Goal: Check status: Check status

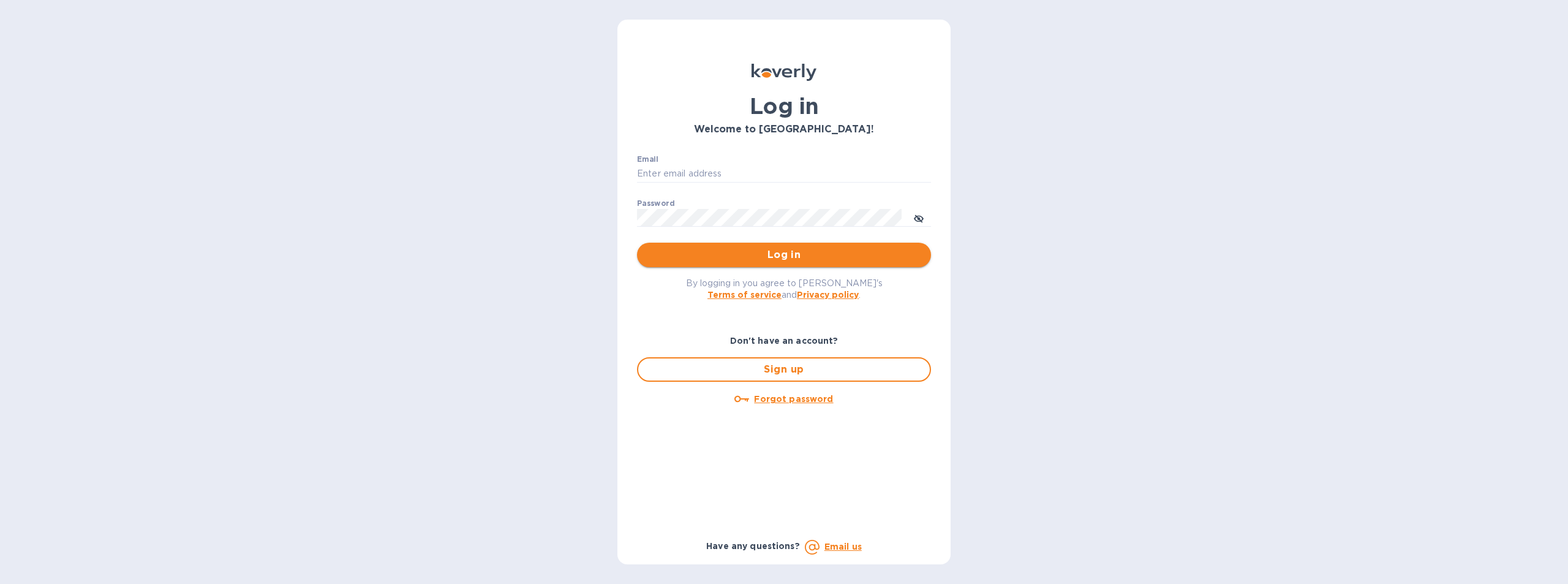
type input "[EMAIL_ADDRESS][DOMAIN_NAME]"
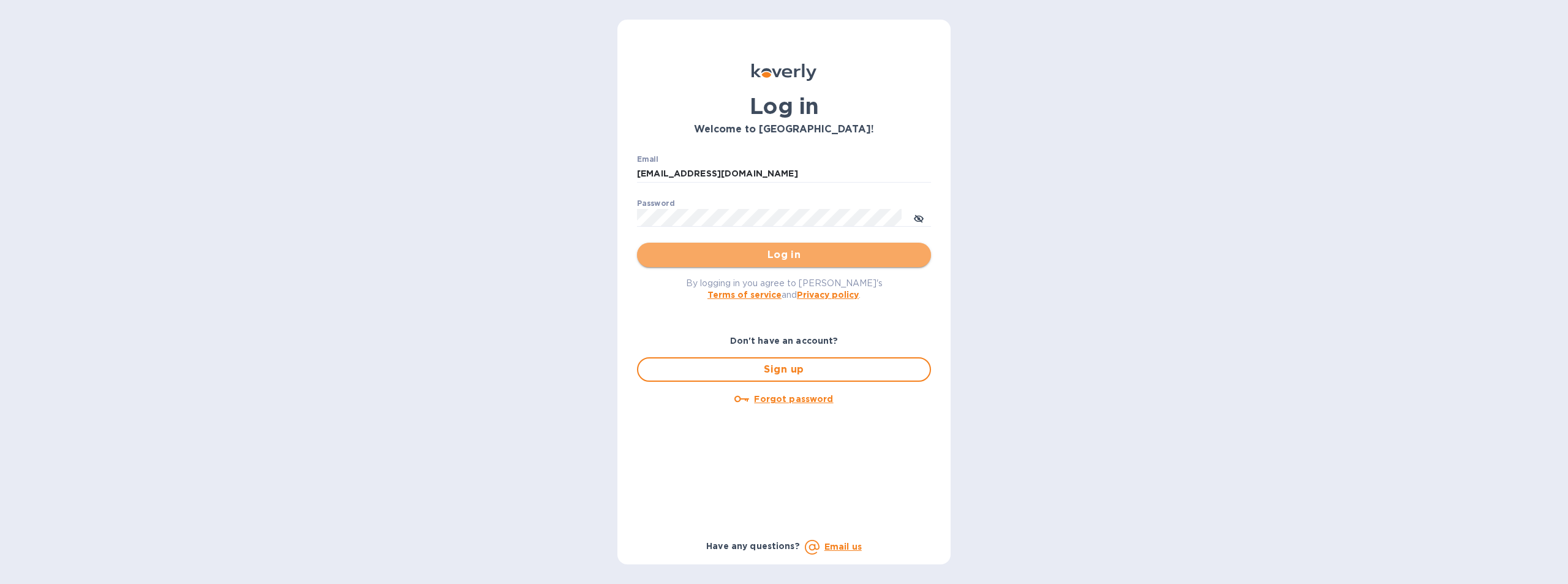
click at [769, 255] on span "Log in" at bounding box center [784, 255] width 274 height 15
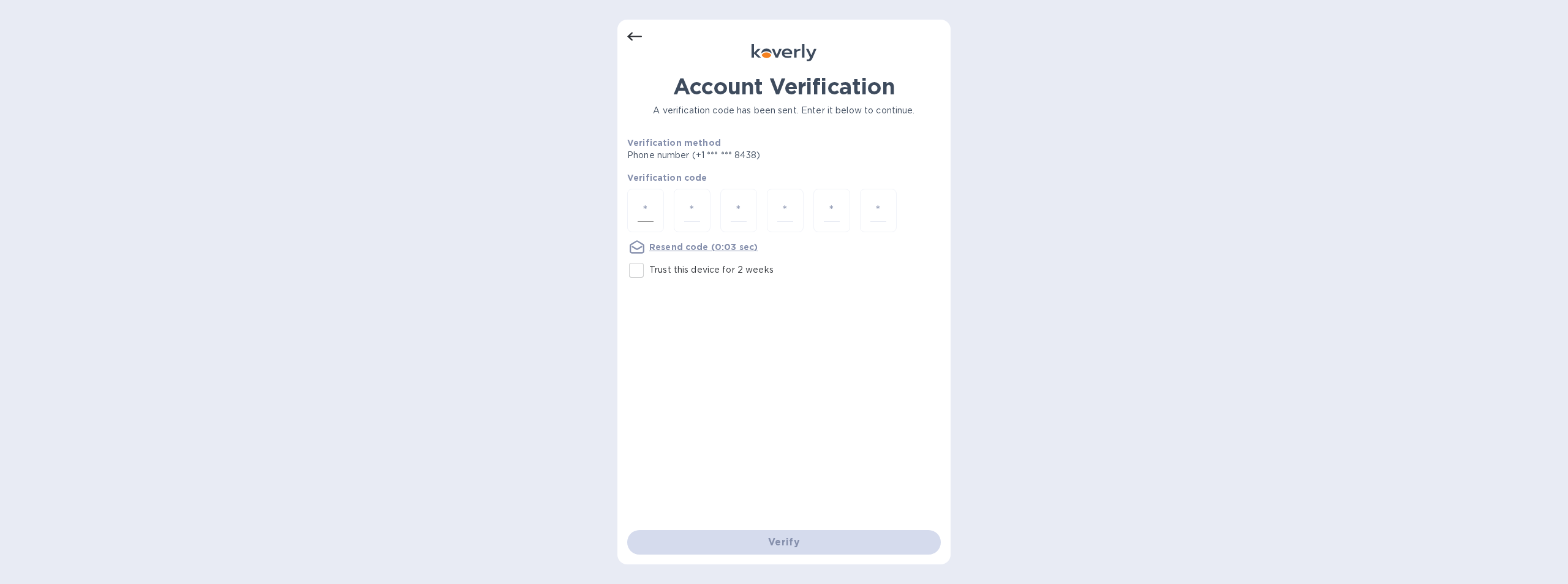
click at [656, 215] on div at bounding box center [645, 210] width 37 height 43
type input "2"
type input "5"
type input "3"
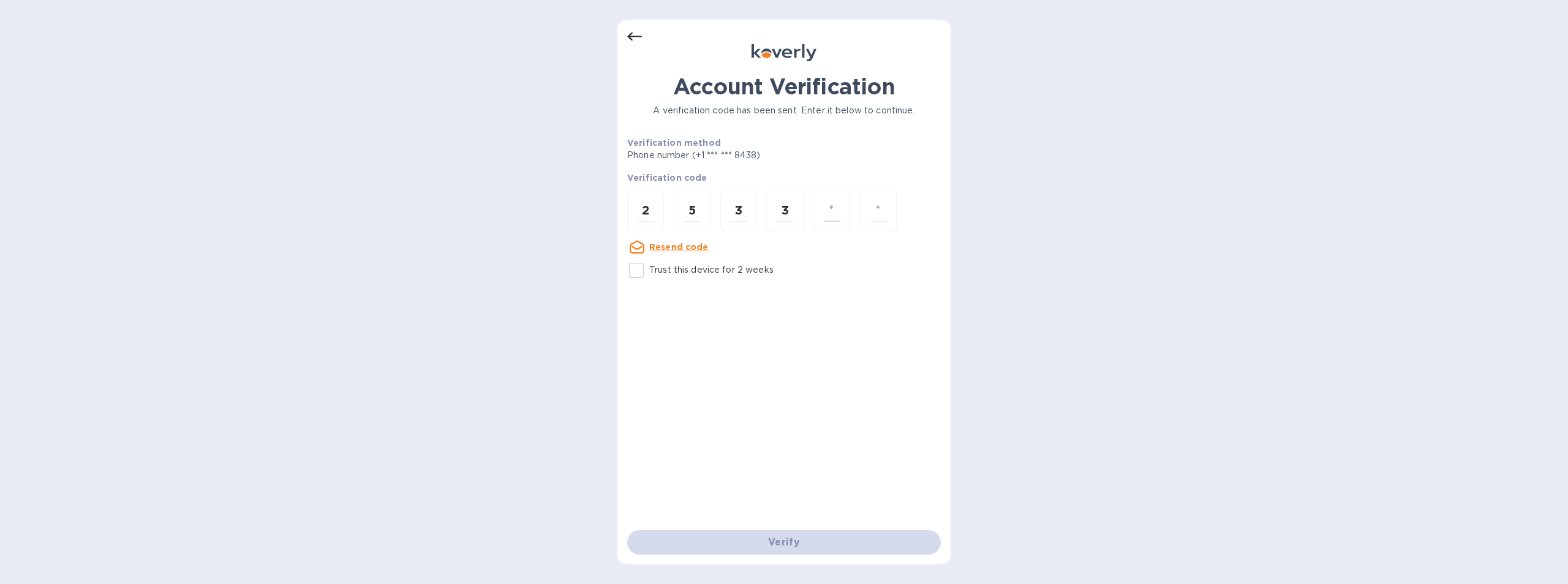
type input "5"
type input "6"
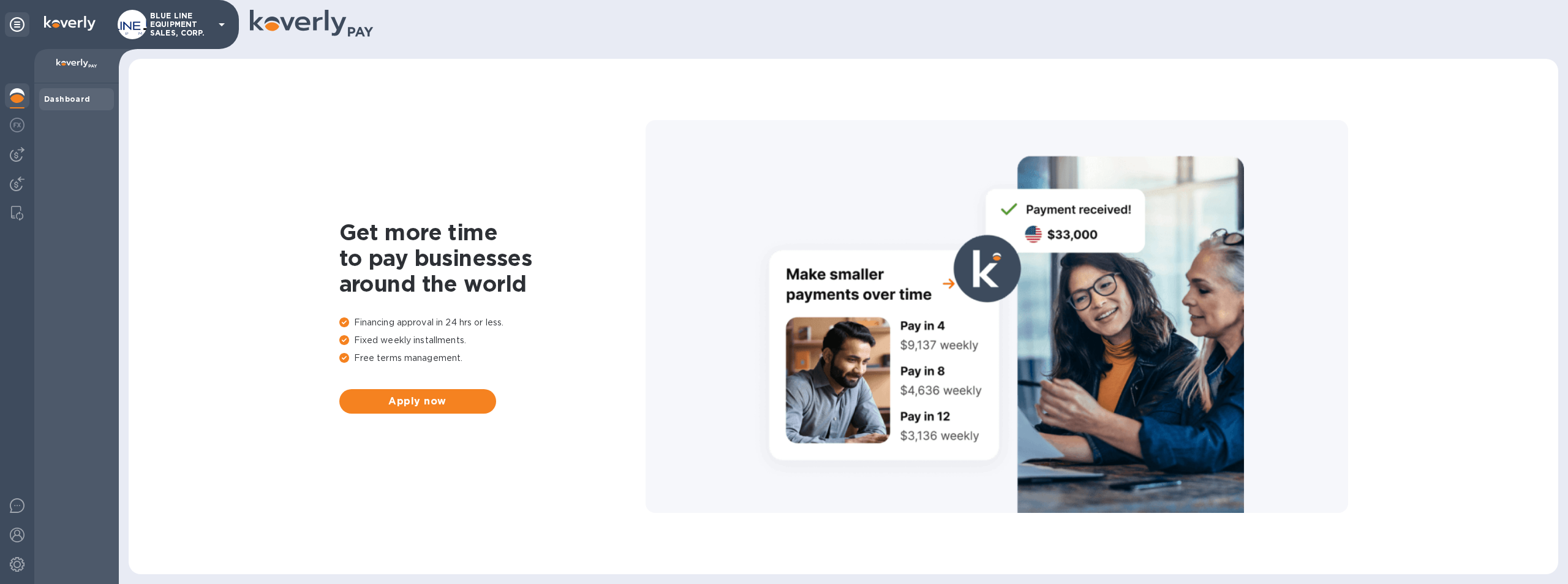
click at [170, 20] on p "BLUE LINE EQUIPMENT SALES, CORP." at bounding box center [181, 24] width 61 height 26
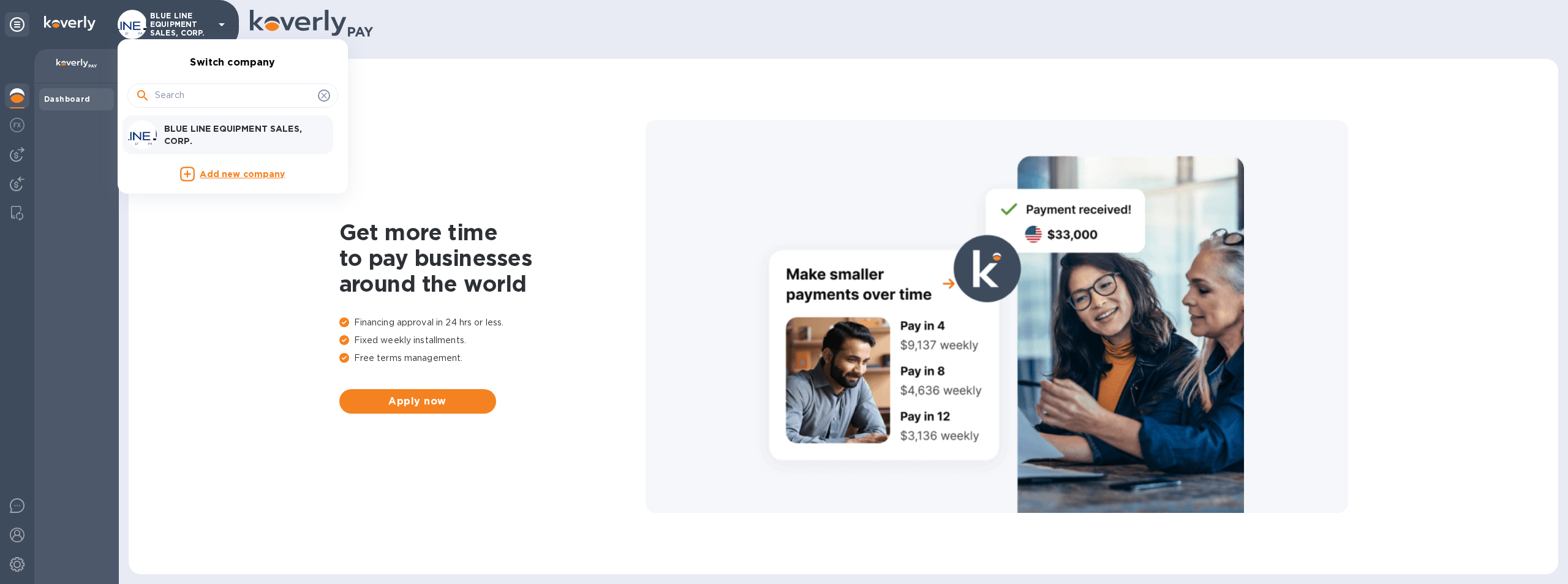
click at [232, 133] on p "BLUE LINE EQUIPMENT SALES, CORP." at bounding box center [241, 135] width 155 height 25
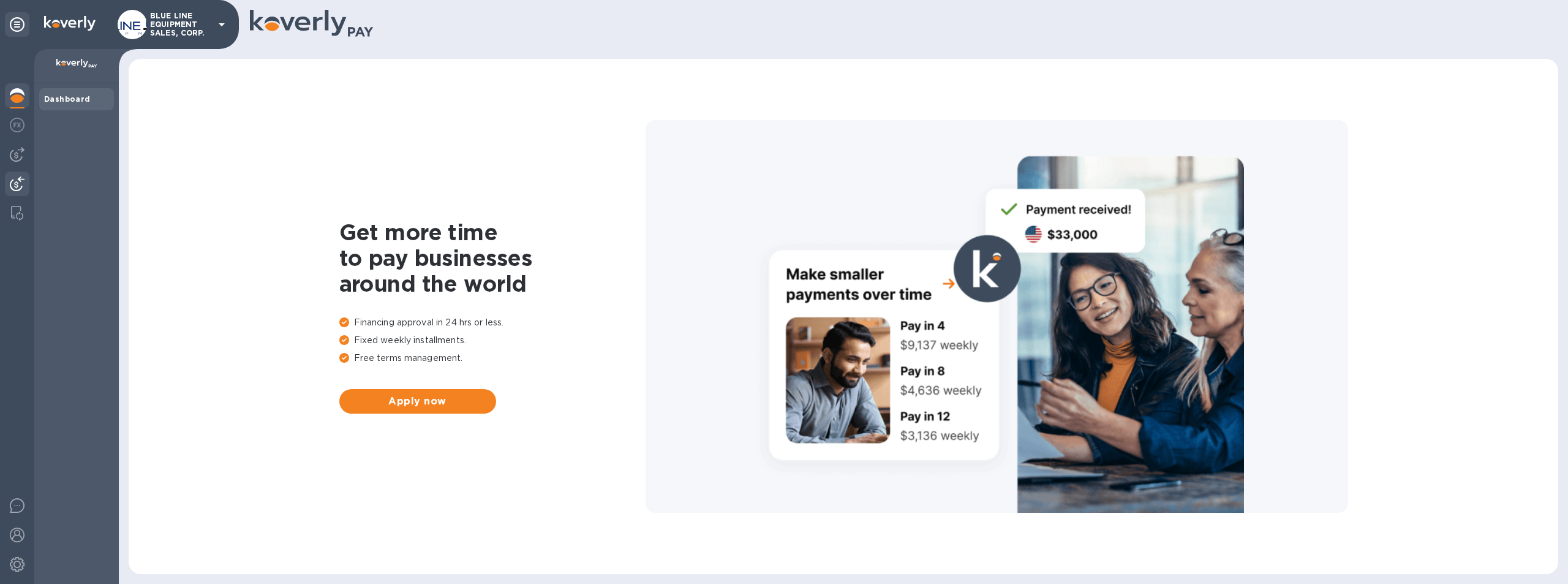
click at [16, 182] on img at bounding box center [17, 184] width 15 height 15
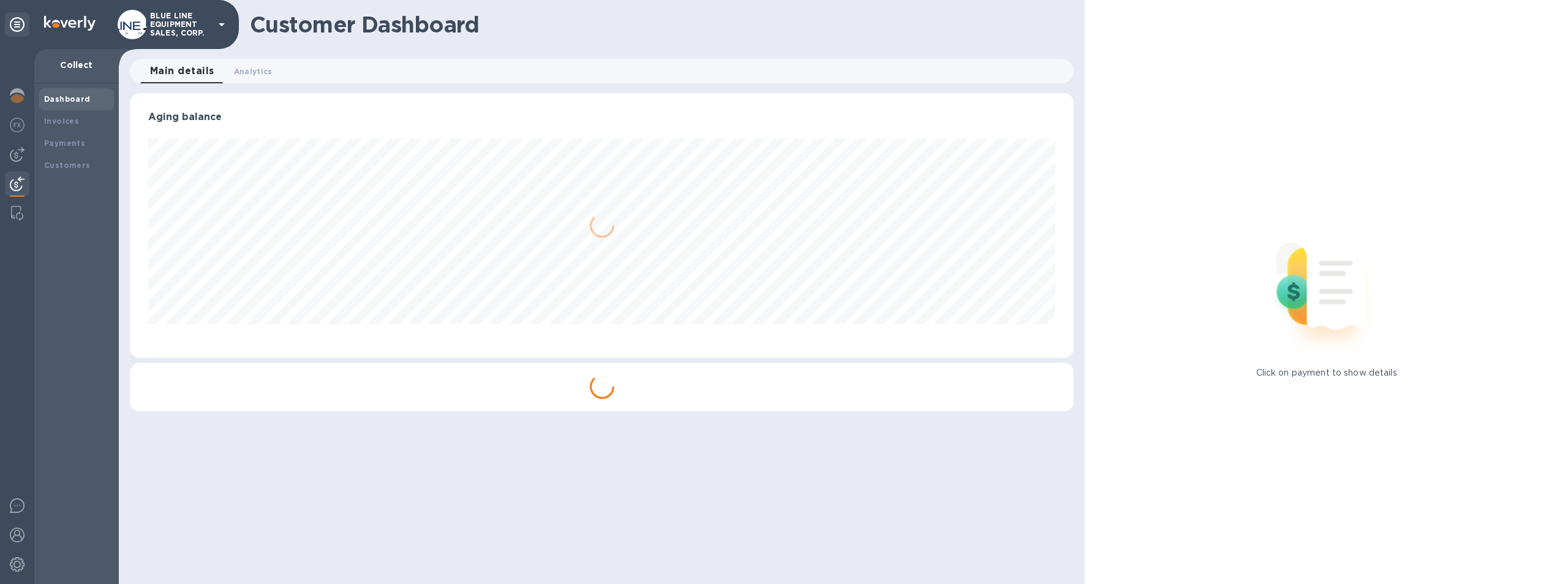
scroll to position [265, 945]
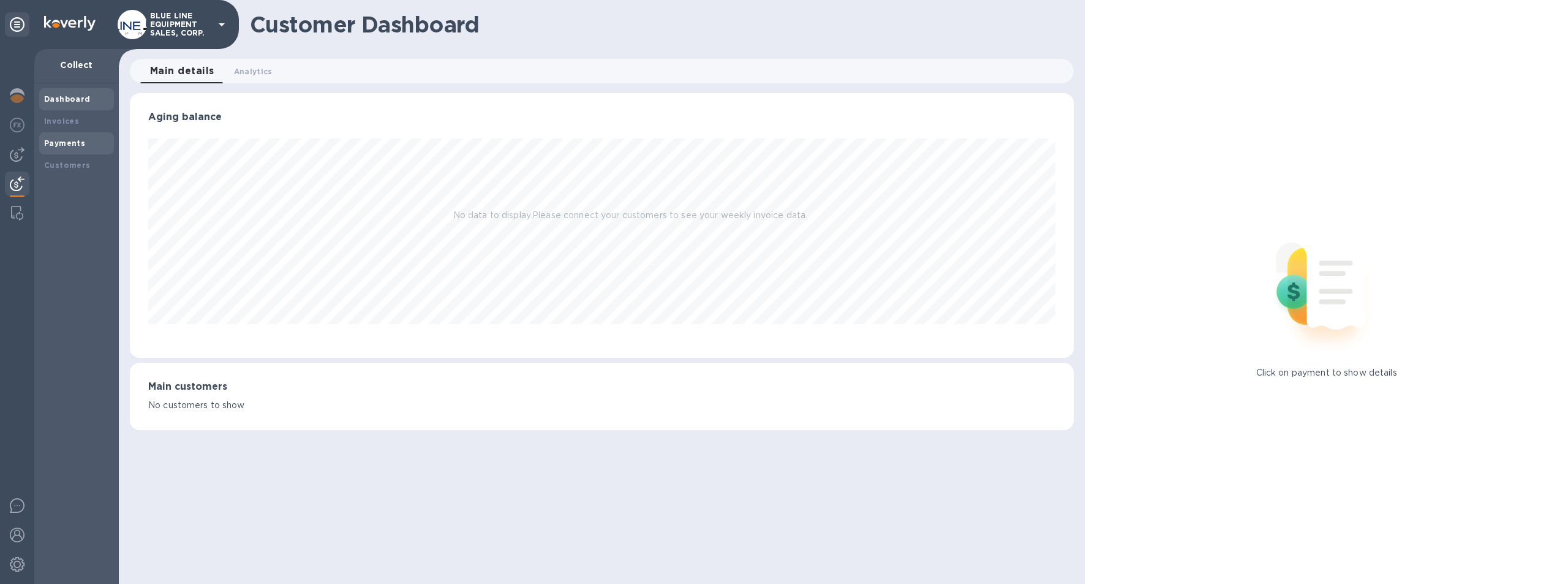
click at [69, 142] on b "Payments" at bounding box center [65, 143] width 41 height 9
